Goal: Find specific page/section: Find specific page/section

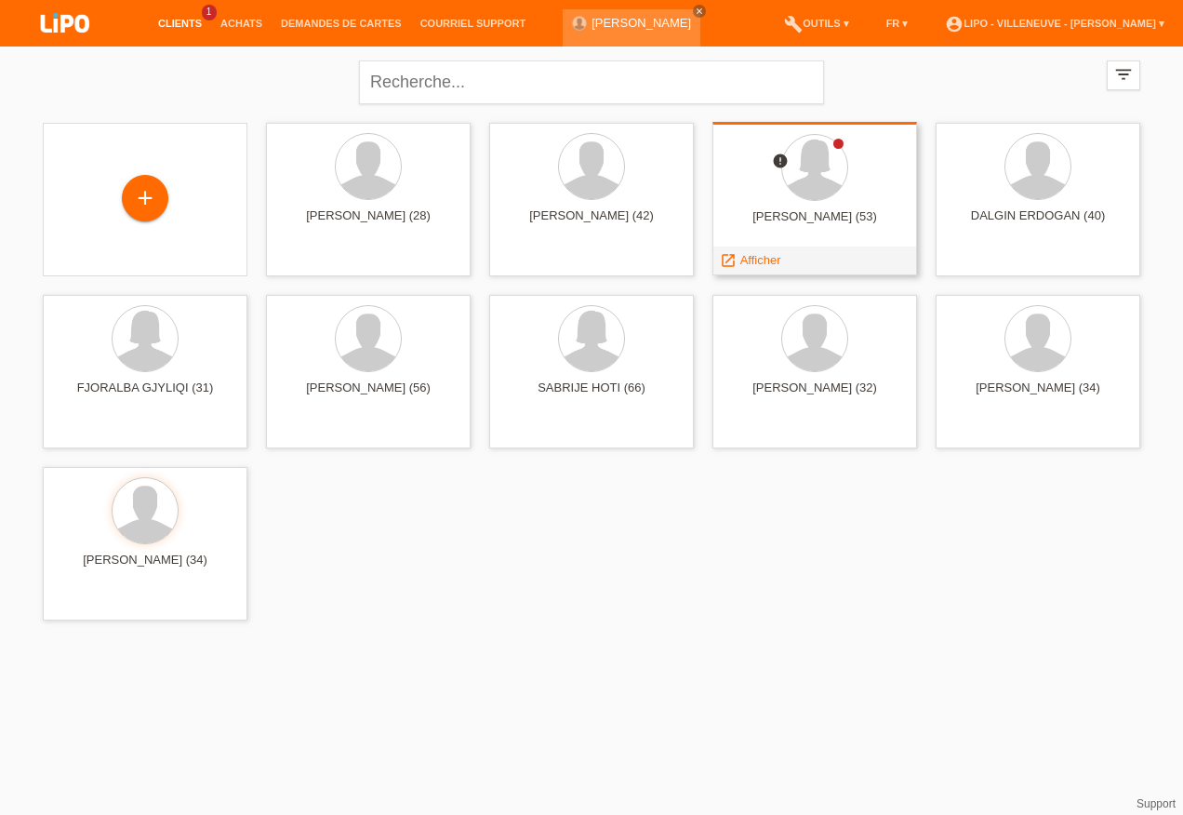
click at [785, 210] on div "RAPHAELLE MARIE DUAY (53)" at bounding box center [814, 224] width 175 height 30
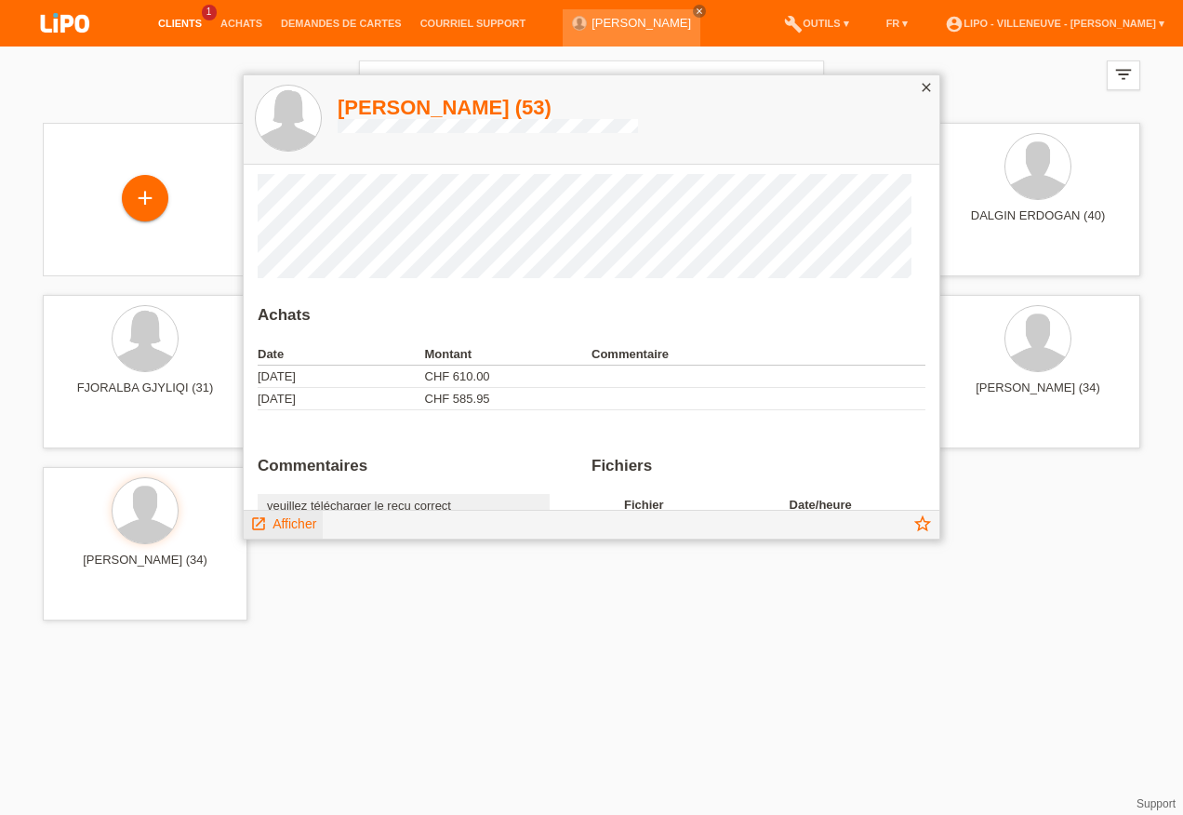
click at [305, 525] on span "Afficher" at bounding box center [294, 523] width 44 height 15
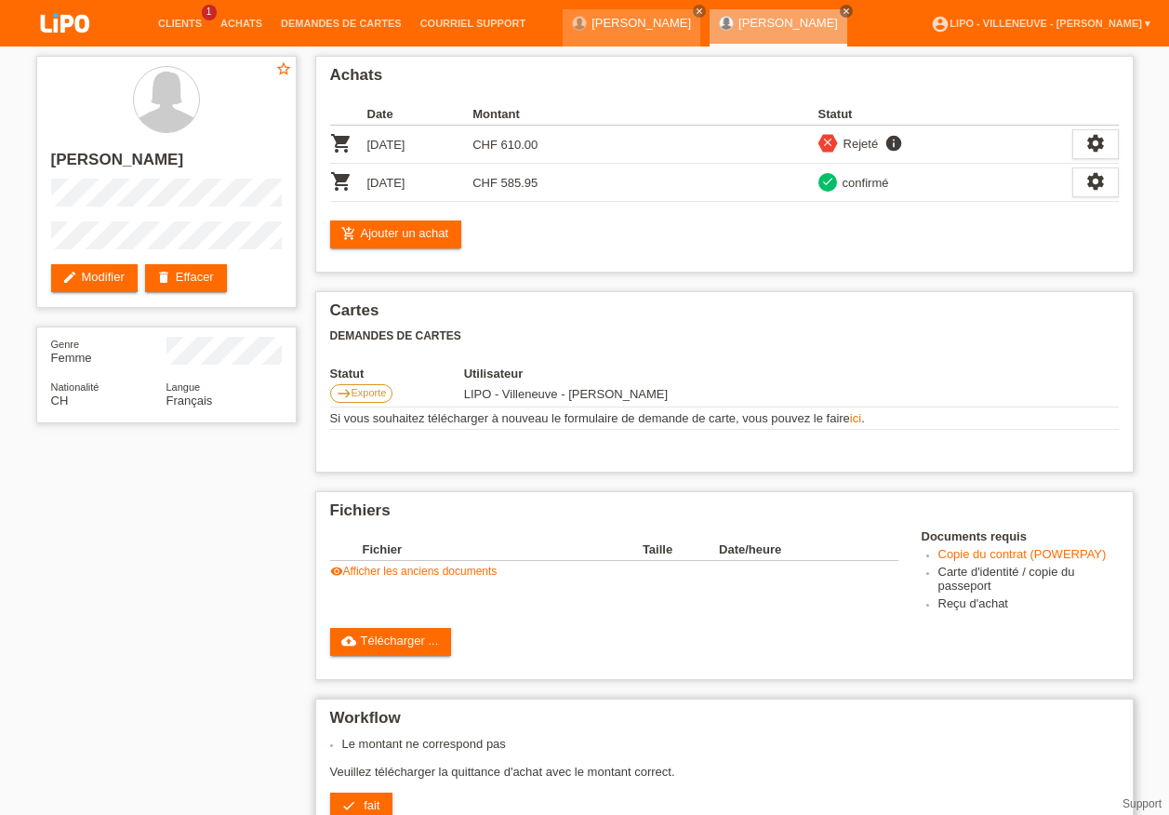
scroll to position [446, 0]
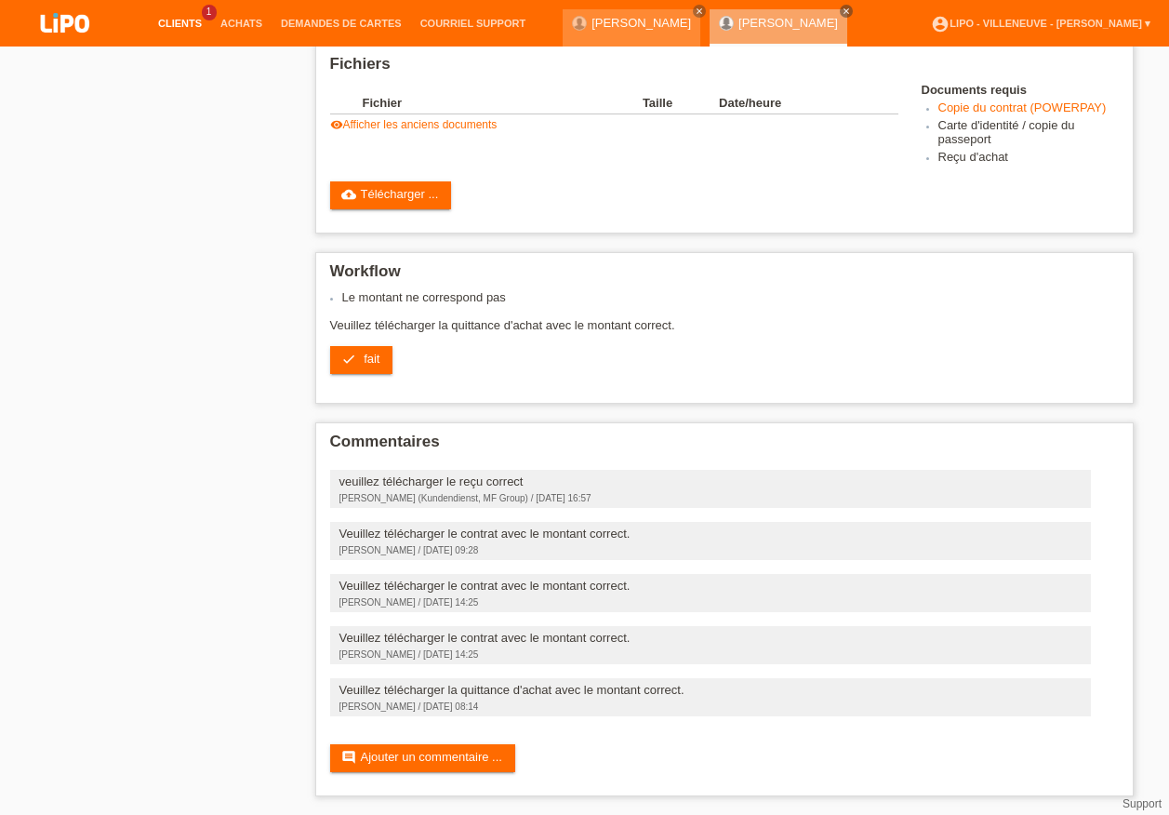
click at [180, 23] on link "Clients" at bounding box center [180, 23] width 62 height 11
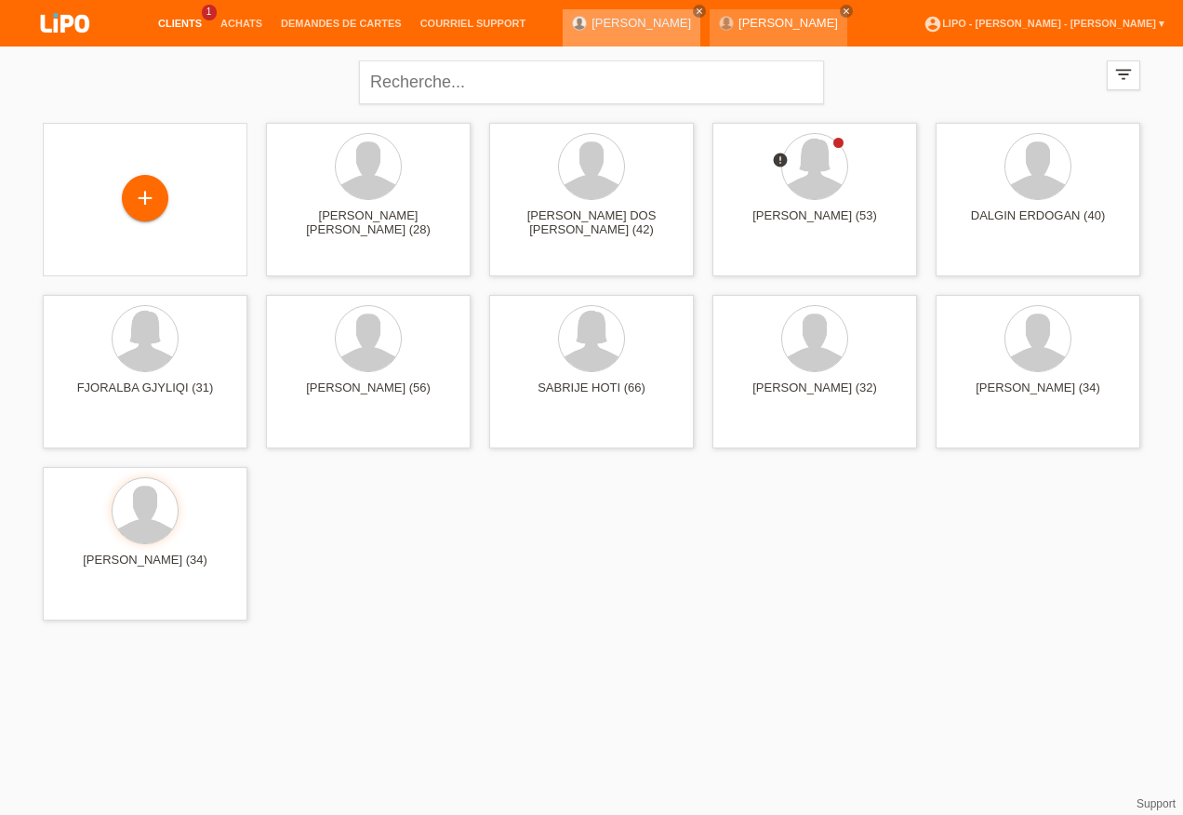
click at [644, 23] on link "[PERSON_NAME]" at bounding box center [641, 23] width 100 height 14
